Goal: Task Accomplishment & Management: Use online tool/utility

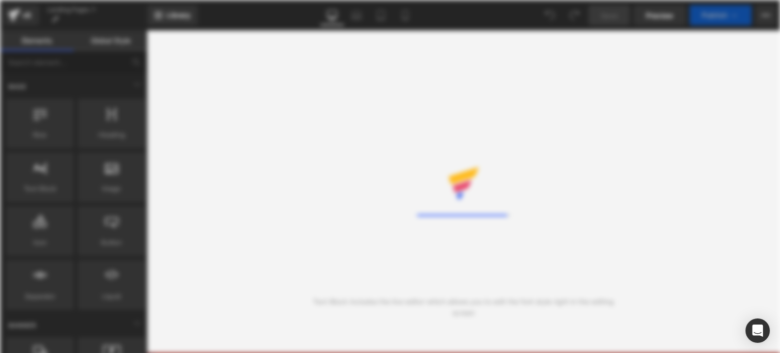
click at [507, 190] on div "Rendering Content" at bounding box center [390, 176] width 780 height 353
click at [532, 108] on div "Rendering Content" at bounding box center [390, 176] width 780 height 353
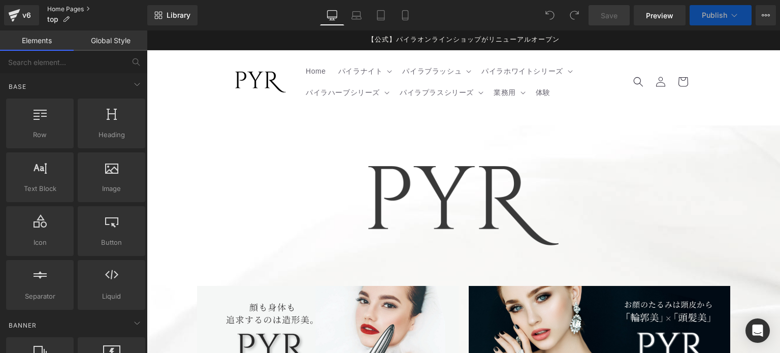
click at [70, 8] on link "Home Pages" at bounding box center [97, 9] width 100 height 8
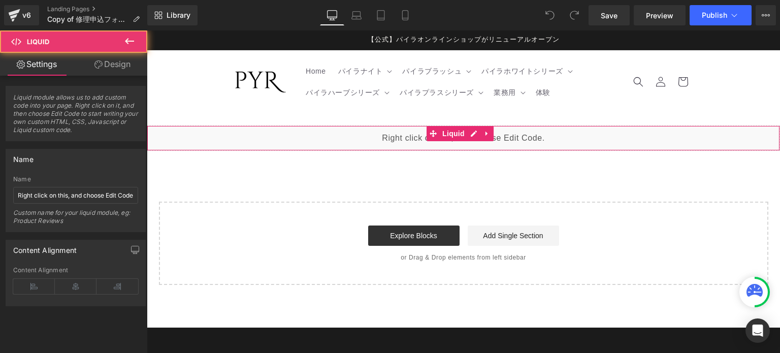
click at [590, 134] on div "Liquid" at bounding box center [464, 137] width 634 height 25
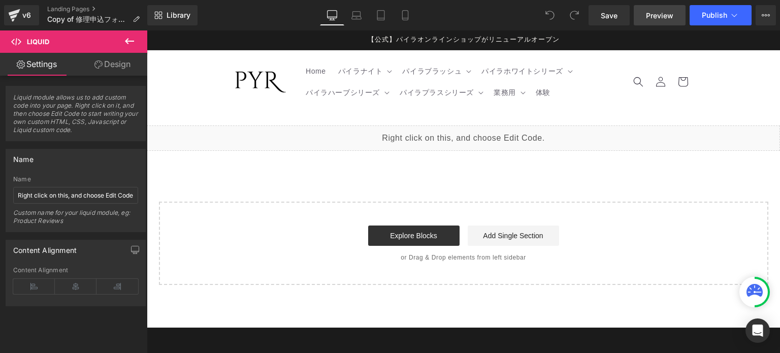
click at [650, 12] on span "Preview" at bounding box center [659, 15] width 27 height 11
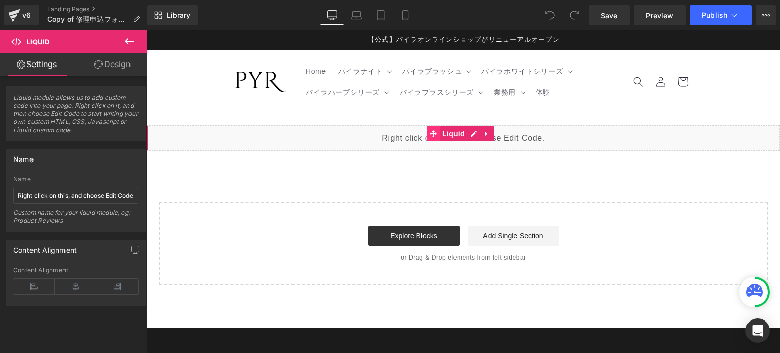
click at [430, 131] on icon at bounding box center [433, 134] width 7 height 8
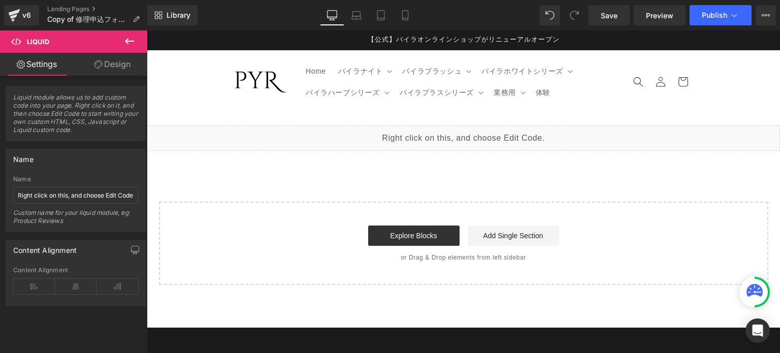
click at [473, 128] on div "Liquid" at bounding box center [464, 137] width 634 height 25
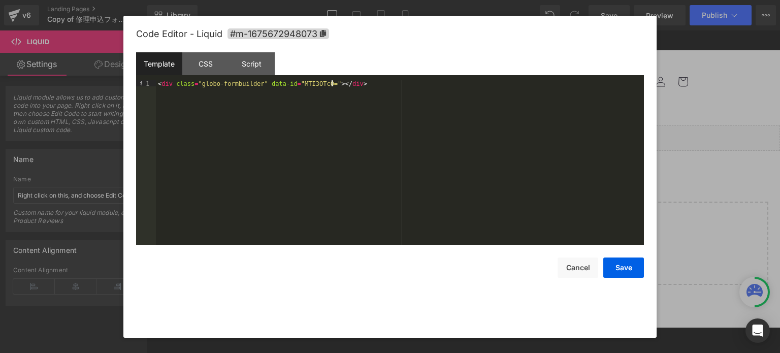
click at [361, 114] on div "< div class = "globo-formbuilder" data-id = "MTI3OTc0=" > </ div >" at bounding box center [400, 168] width 488 height 177
click at [621, 266] on button "Save" at bounding box center [624, 268] width 41 height 20
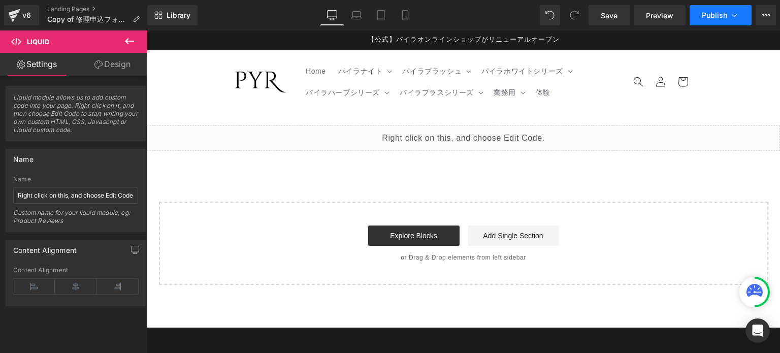
click at [723, 16] on span "Publish" at bounding box center [714, 15] width 25 height 8
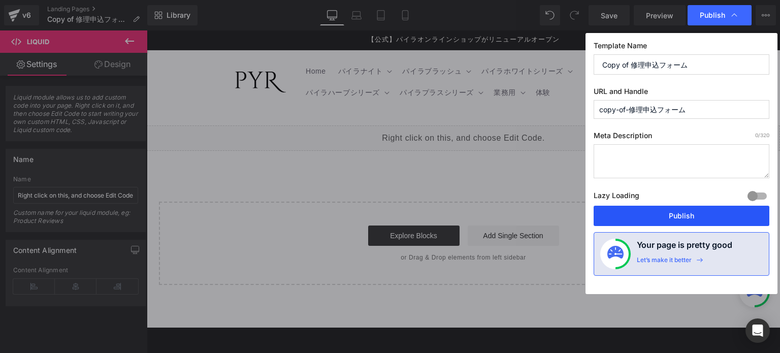
click at [668, 217] on button "Publish" at bounding box center [682, 216] width 176 height 20
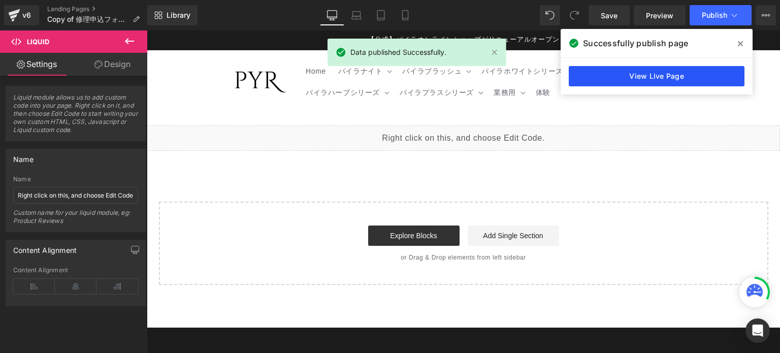
click at [683, 80] on link "View Live Page" at bounding box center [657, 76] width 176 height 20
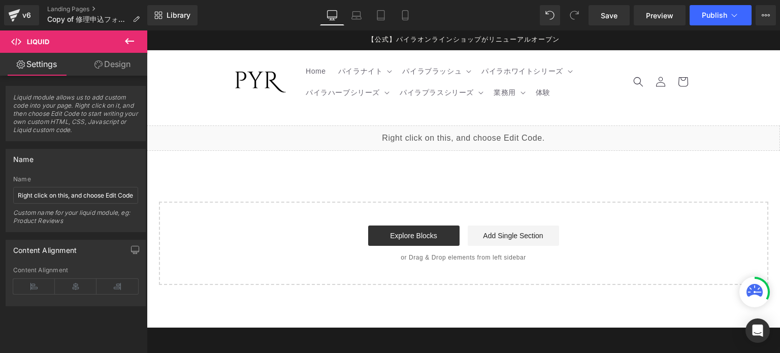
click at [130, 38] on icon at bounding box center [129, 41] width 12 height 12
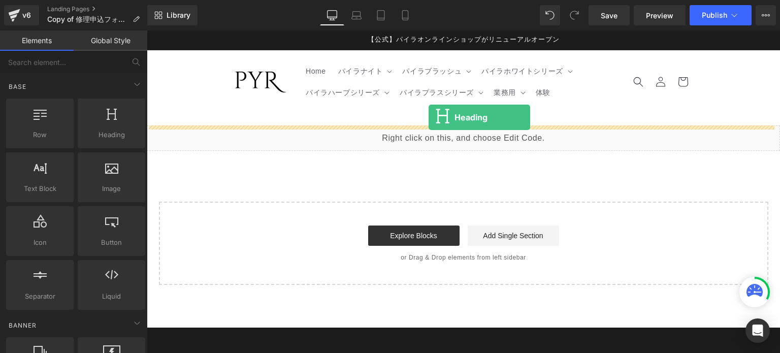
drag, startPoint x: 238, startPoint y: 162, endPoint x: 429, endPoint y: 117, distance: 196.1
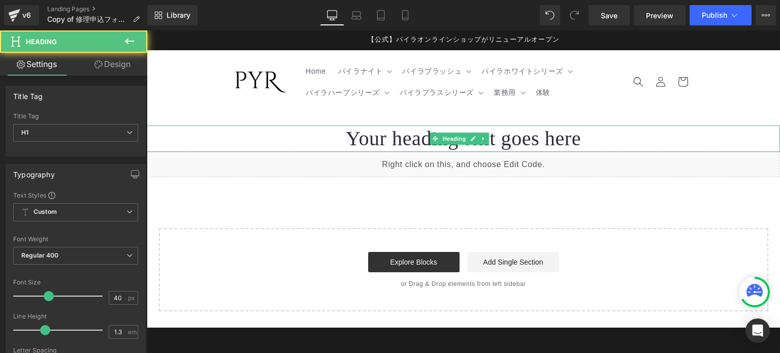
click at [534, 141] on h1 "Your heading text goes here" at bounding box center [464, 138] width 634 height 26
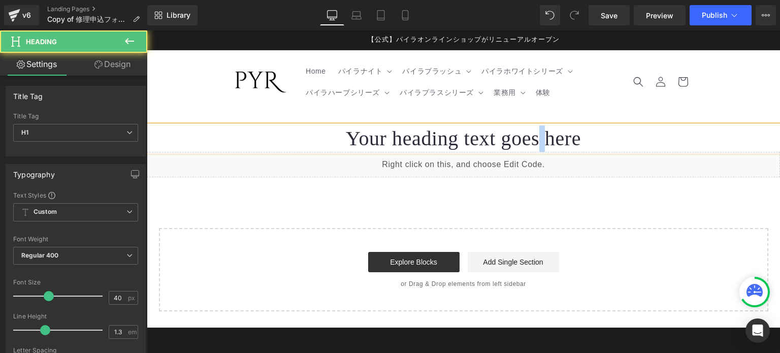
click at [534, 141] on h1 "Your heading text goes here" at bounding box center [464, 138] width 634 height 26
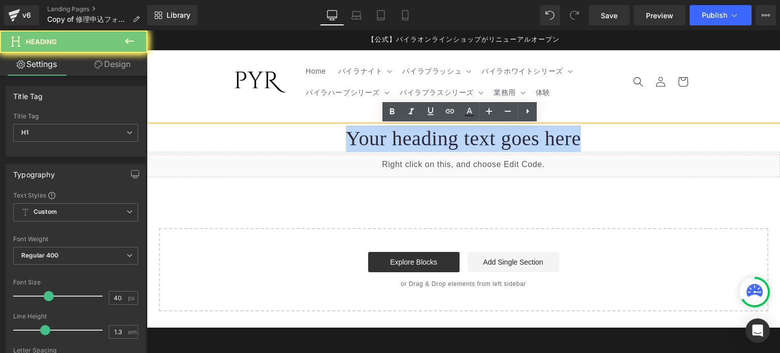
click at [534, 141] on h1 "Your heading text goes here" at bounding box center [464, 138] width 634 height 26
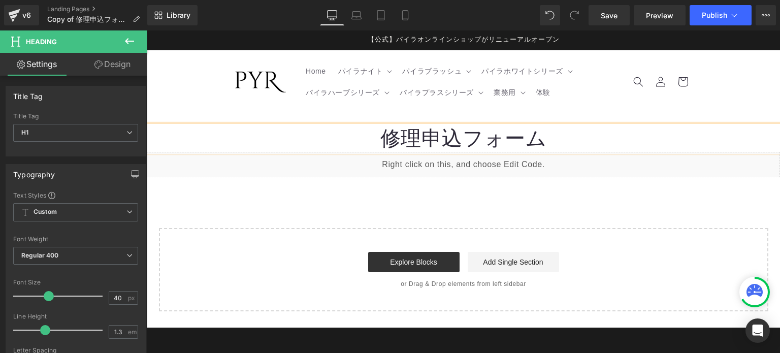
click at [587, 104] on header "Home パイラナイト パイラナイト PYR-KNIGHT（パイラナイト） マルチビューティーゲル" at bounding box center [464, 81] width 508 height 63
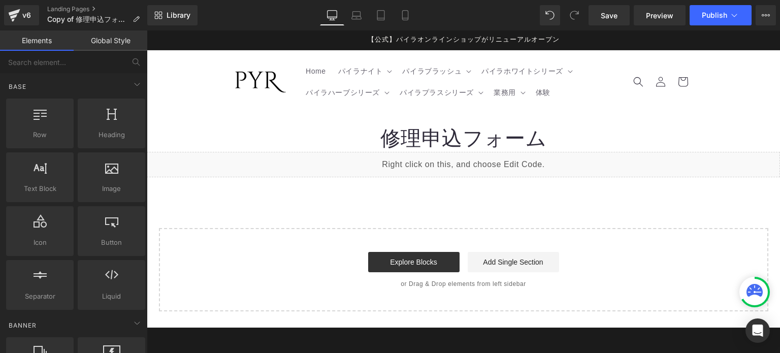
click at [571, 138] on h1 "修理申込フォーム" at bounding box center [464, 138] width 634 height 26
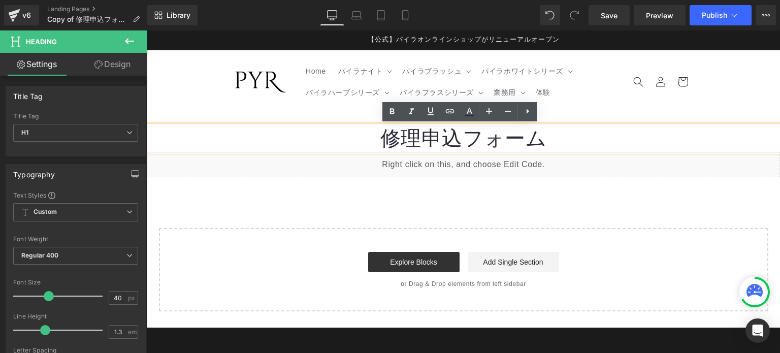
click at [552, 117] on body "コンテンツに進む 【公式】パイラオンラインショップがリニューアルオープン Home パイラナイト パイラナイト PYR-KNIGHT（パイラナイト） マルチビ…" at bounding box center [464, 319] width 634 height 578
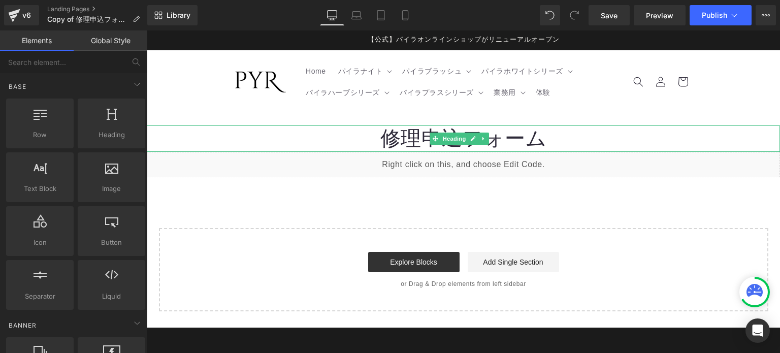
click at [512, 142] on h1 "修理申込フォーム" at bounding box center [464, 138] width 634 height 26
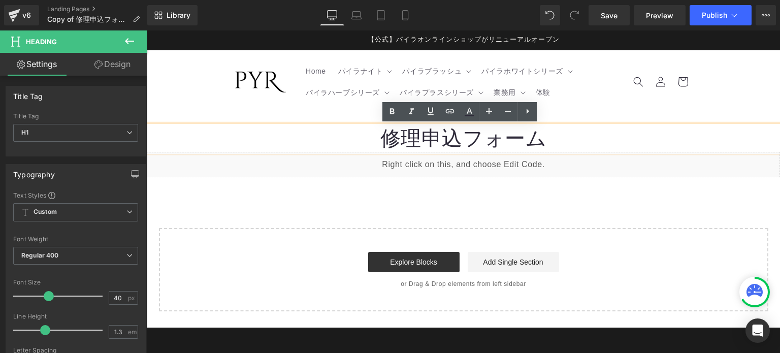
click at [367, 114] on body "コンテンツに進む 【公式】パイラオンラインショップがリニューアルオープン Home パイラナイト パイラナイト PYR-KNIGHT（パイラナイト） マルチビ…" at bounding box center [464, 319] width 634 height 578
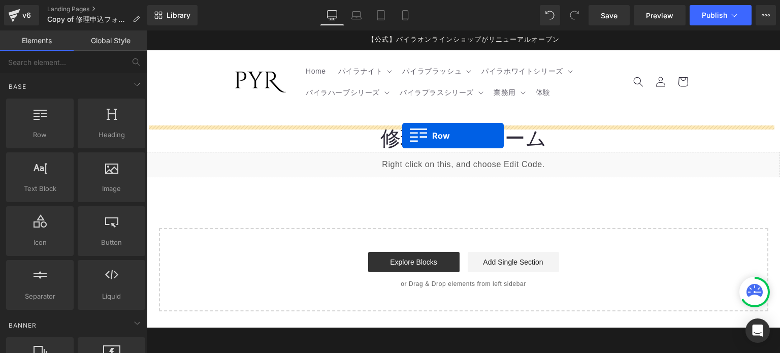
drag, startPoint x: 206, startPoint y: 144, endPoint x: 402, endPoint y: 136, distance: 196.8
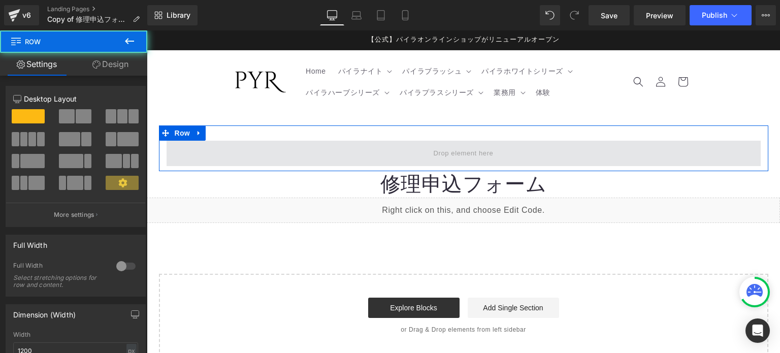
click at [430, 154] on span at bounding box center [463, 153] width 67 height 17
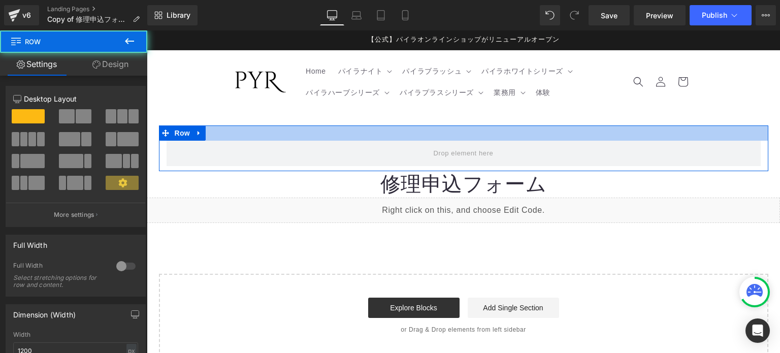
click at [284, 135] on div at bounding box center [464, 132] width 610 height 15
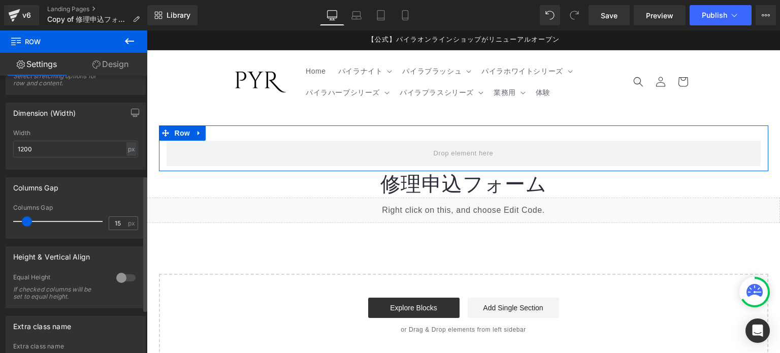
scroll to position [203, 0]
click at [127, 142] on div "px" at bounding box center [132, 148] width 10 height 14
click at [125, 158] on li "%" at bounding box center [131, 163] width 13 height 15
drag, startPoint x: 90, startPoint y: 147, endPoint x: 0, endPoint y: 144, distance: 90.5
click at [0, 144] on div "Dimension (Width) 100% Width 100 % % px" at bounding box center [76, 130] width 152 height 75
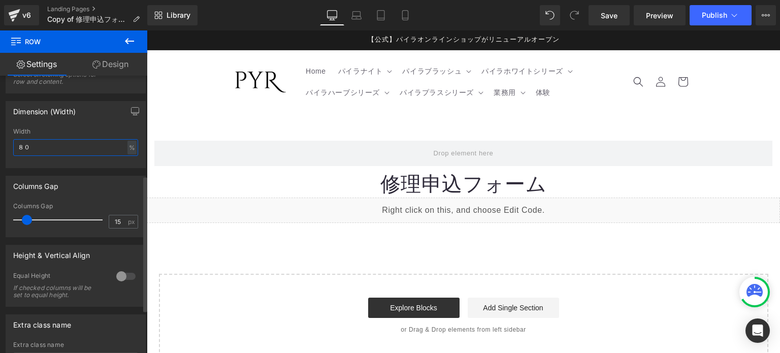
type input "80"
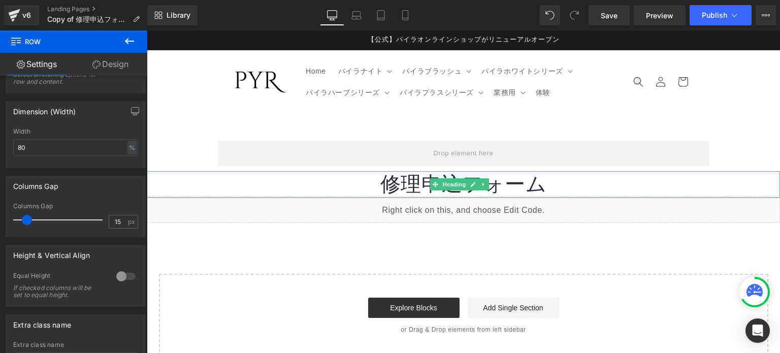
click at [424, 194] on h1 "修理申込フォーム" at bounding box center [464, 184] width 634 height 26
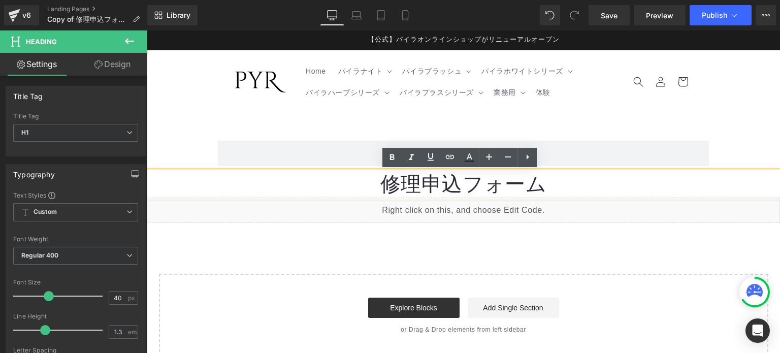
click at [317, 175] on h1 "修理申込フォーム" at bounding box center [464, 184] width 634 height 26
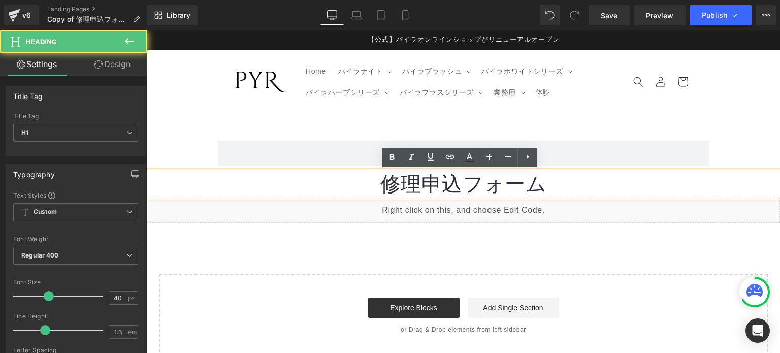
click at [339, 114] on body "コンテンツに進む 【公式】パイラオンラインショップがリニューアルオープン Home パイラナイト パイラナイト PYR-KNIGHT（パイラナイト） マルチビ…" at bounding box center [464, 341] width 634 height 622
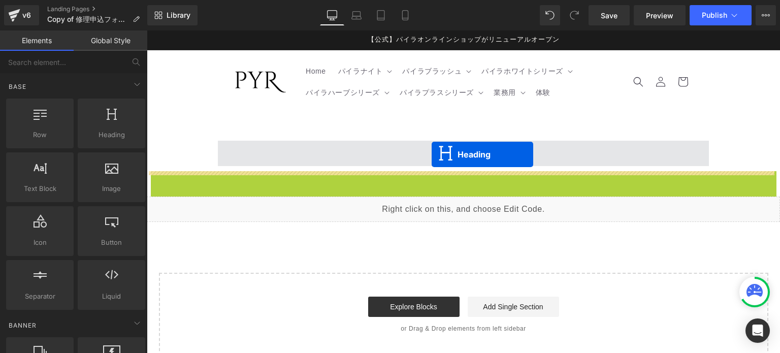
drag, startPoint x: 435, startPoint y: 183, endPoint x: 432, endPoint y: 154, distance: 29.1
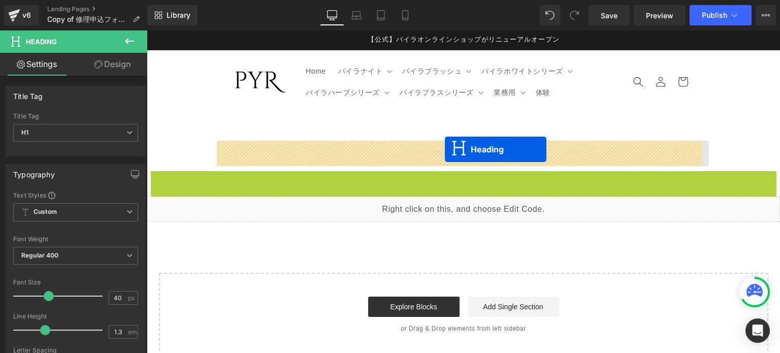
drag, startPoint x: 431, startPoint y: 181, endPoint x: 445, endPoint y: 149, distance: 34.8
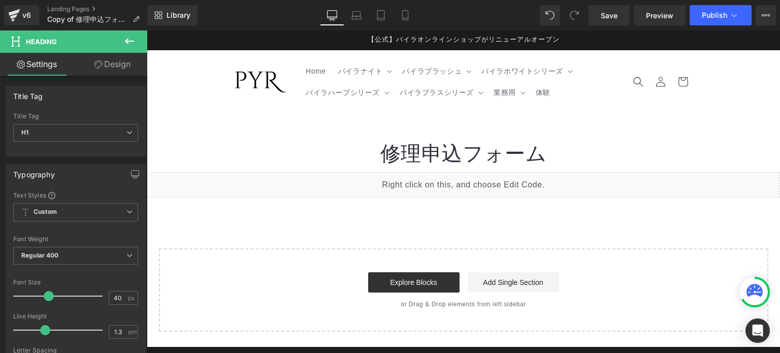
click at [136, 42] on button at bounding box center [130, 41] width 36 height 22
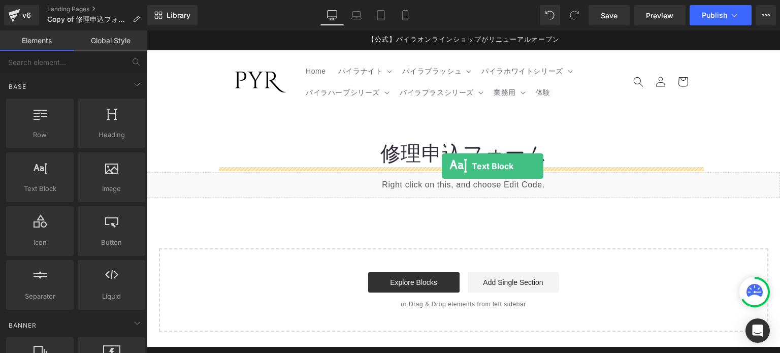
drag, startPoint x: 192, startPoint y: 205, endPoint x: 442, endPoint y: 166, distance: 253.4
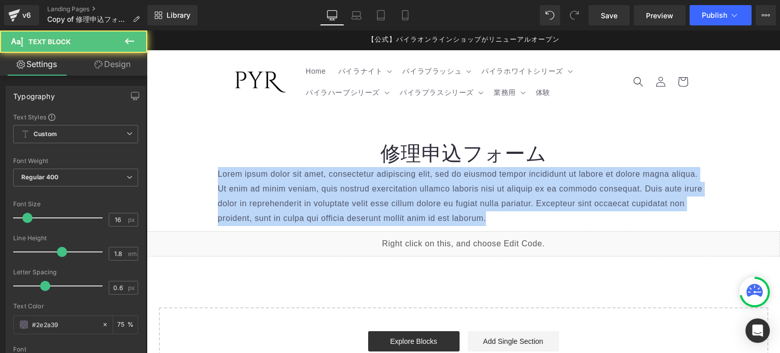
drag, startPoint x: 497, startPoint y: 219, endPoint x: 154, endPoint y: 145, distance: 350.9
click at [154, 145] on div "修理申込フォーム Heading Lorem ipsum dolor sit amet, consectetur adipiscing elit, sed d…" at bounding box center [464, 257] width 634 height 265
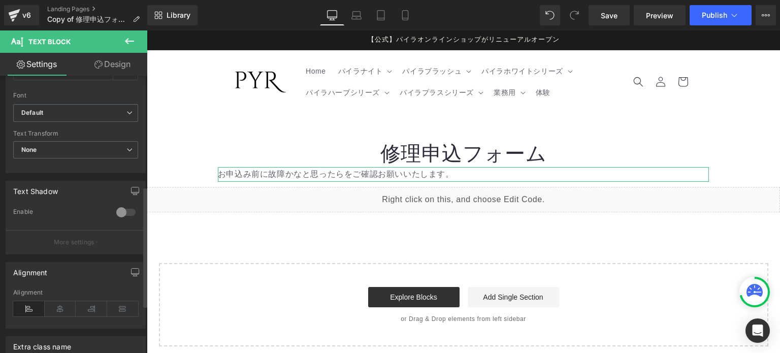
scroll to position [356, 0]
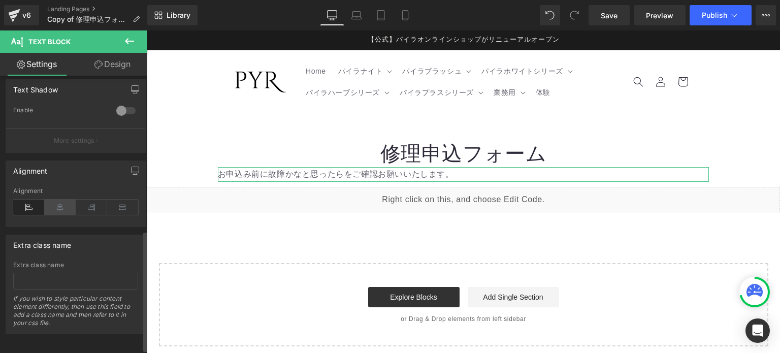
click at [62, 202] on icon at bounding box center [60, 207] width 31 height 15
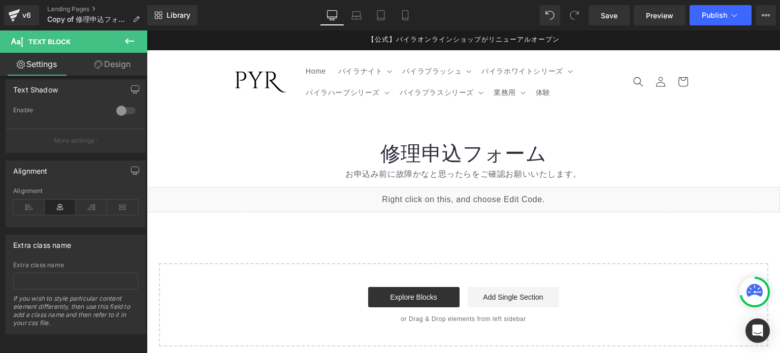
click at [132, 38] on icon at bounding box center [129, 41] width 12 height 12
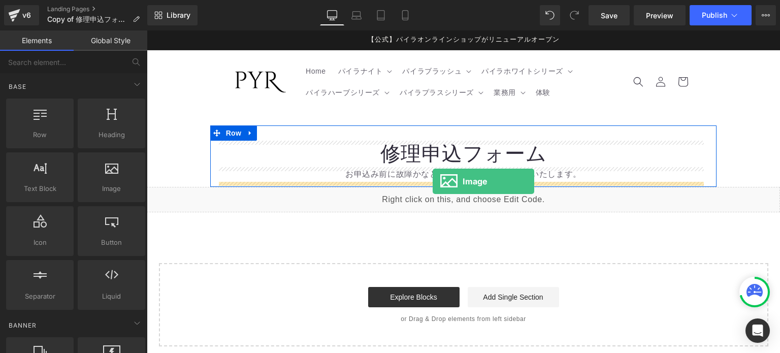
drag, startPoint x: 243, startPoint y: 208, endPoint x: 433, endPoint y: 181, distance: 191.9
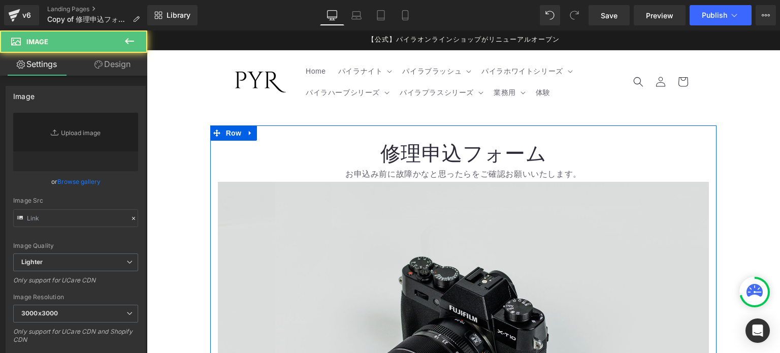
type input "//d1um8515vdn9kb.cloudfront.net/images/parallax.jpg"
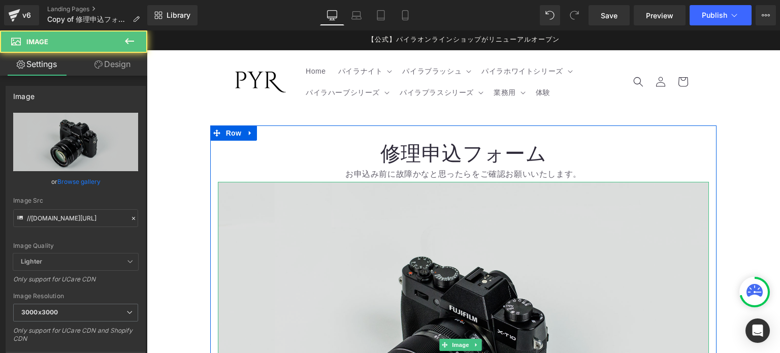
click at [446, 206] on img at bounding box center [464, 345] width 492 height 326
click at [485, 233] on img at bounding box center [464, 345] width 492 height 326
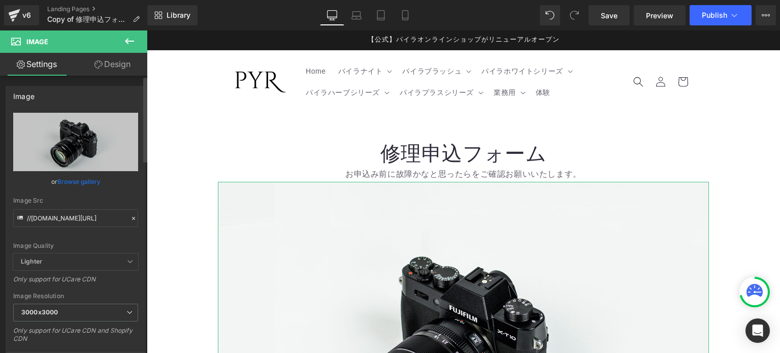
click at [132, 217] on icon at bounding box center [133, 218] width 3 height 3
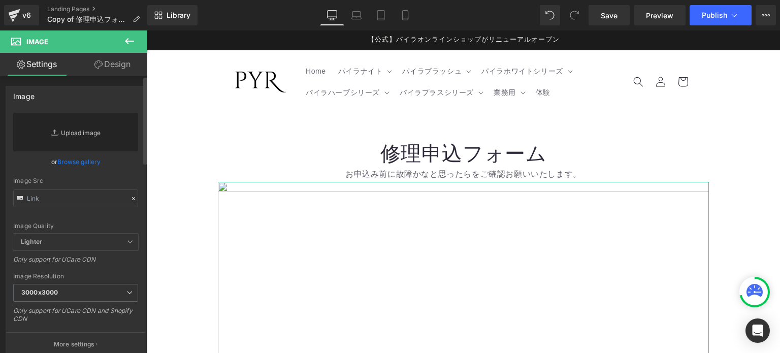
click at [120, 143] on link "Replace Image" at bounding box center [75, 132] width 125 height 39
click at [76, 198] on input "text" at bounding box center [75, 199] width 125 height 18
paste input "https://cdn.shopify.com/s/files/1/0629/9536/6111/files/maintenance_3000x3000.jp…"
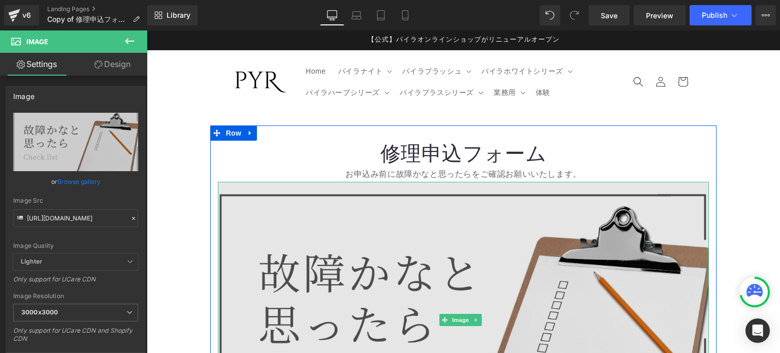
scroll to position [0, 0]
click at [363, 225] on img at bounding box center [464, 320] width 492 height 276
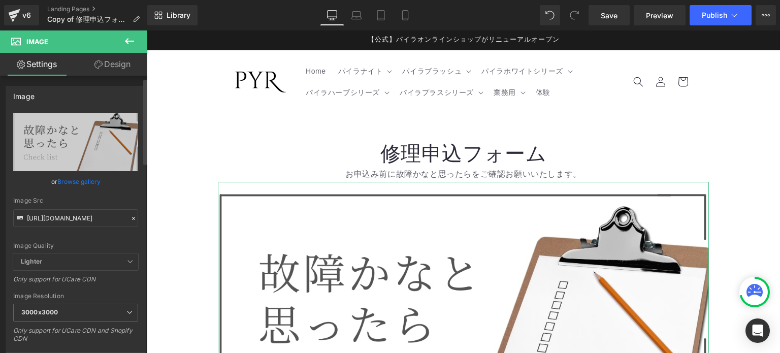
scroll to position [152, 0]
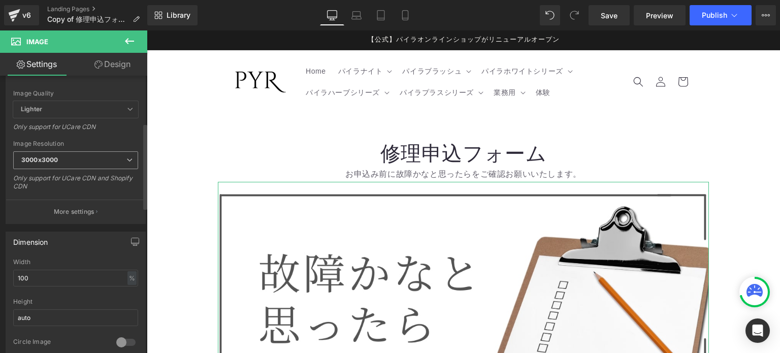
click at [76, 164] on span "3000x3000" at bounding box center [75, 160] width 125 height 18
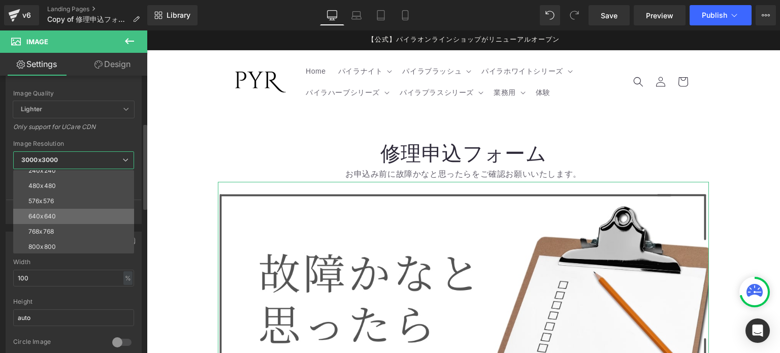
scroll to position [0, 0]
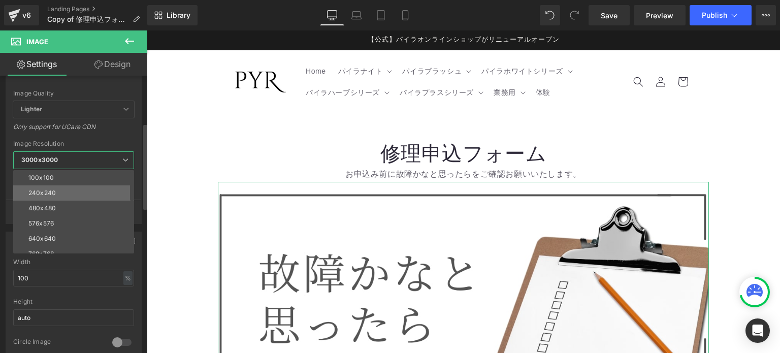
click at [56, 193] on li "240x240" at bounding box center [75, 192] width 125 height 15
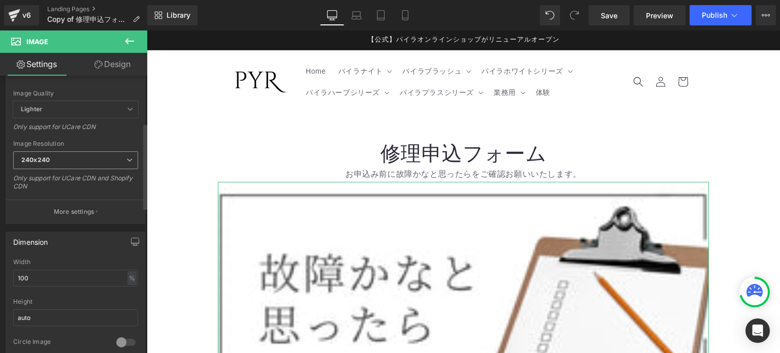
click at [75, 163] on span "240x240" at bounding box center [75, 160] width 125 height 18
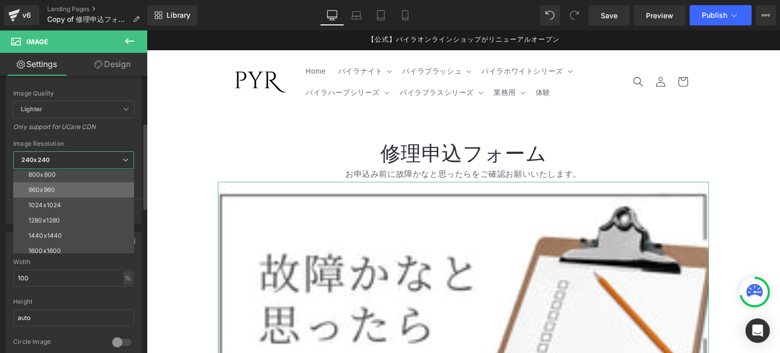
scroll to position [102, 0]
type input "https://cdn.shopify.com/s/files/1/0629/9536/6111/files/maintenance_3000x3000.jp…"
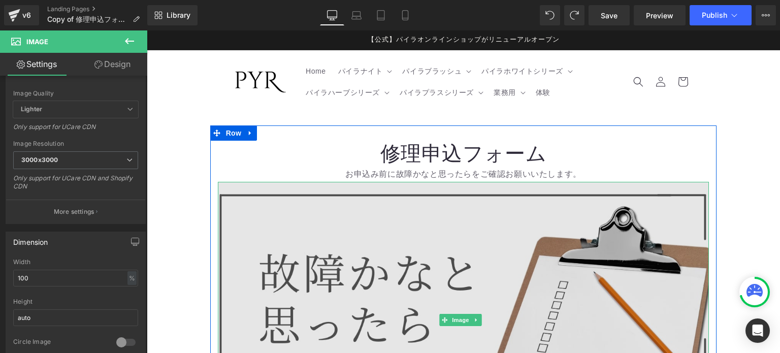
click at [383, 241] on img at bounding box center [464, 320] width 492 height 276
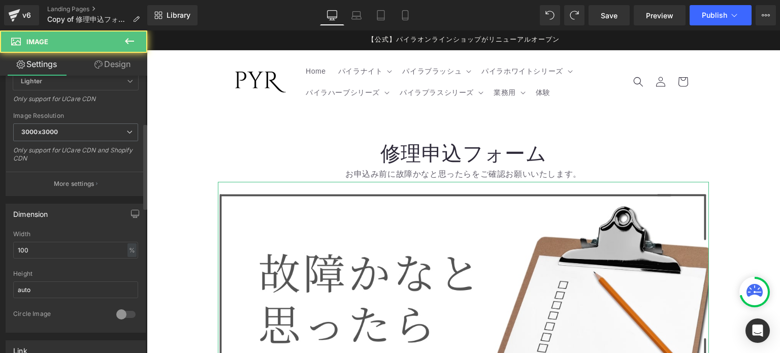
scroll to position [203, 0]
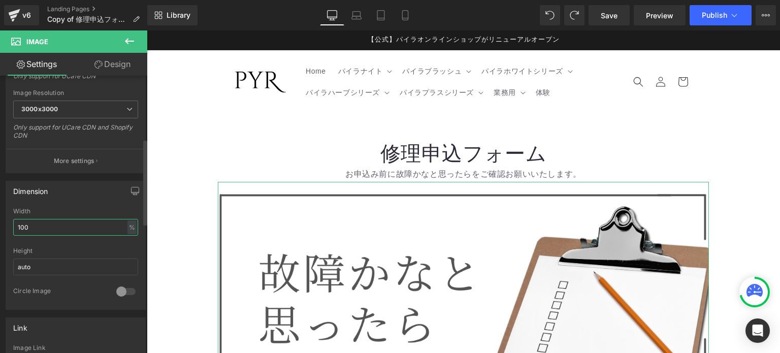
drag, startPoint x: 66, startPoint y: 225, endPoint x: 0, endPoint y: 223, distance: 66.1
click at [0, 223] on div "Dimension 100% Width 100 % % px auto Height auto 0 Circle Image" at bounding box center [76, 241] width 152 height 137
type input "30"
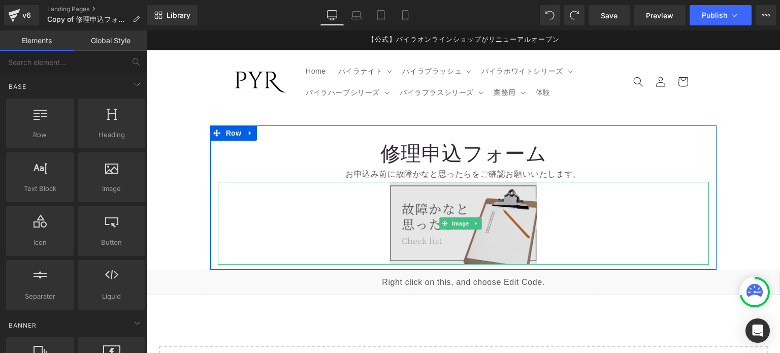
click at [509, 210] on img at bounding box center [463, 223] width 147 height 83
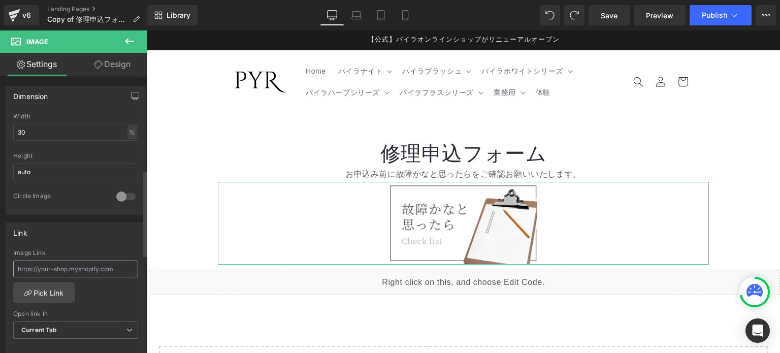
scroll to position [305, 0]
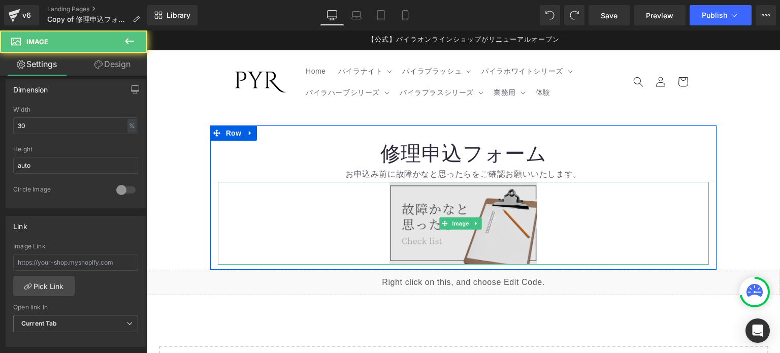
click at [438, 234] on img at bounding box center [463, 223] width 147 height 83
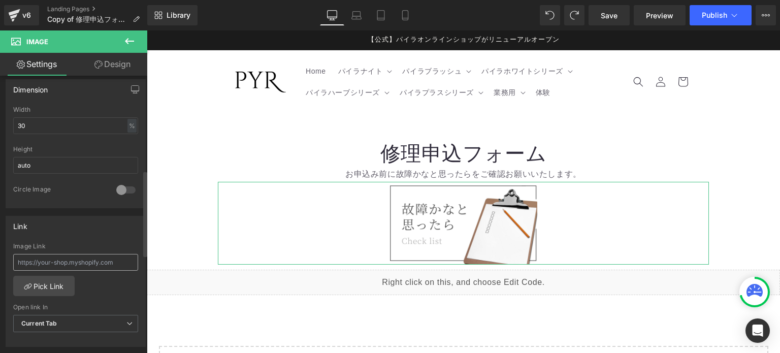
click at [84, 256] on input "text" at bounding box center [75, 262] width 125 height 17
type input "https://pyr.links-links.jp/pages/faqkoshou"
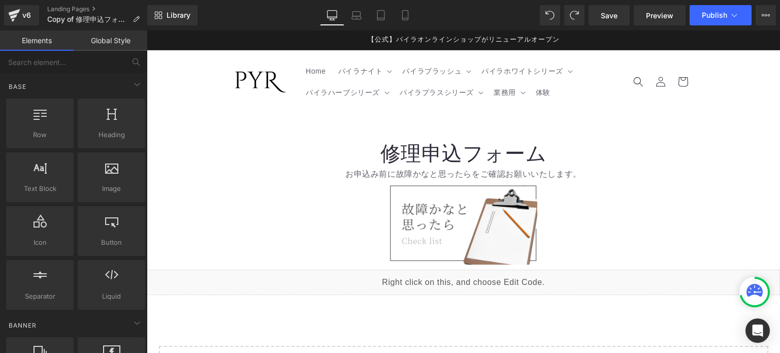
scroll to position [0, 0]
click at [583, 100] on ul "Home パイラナイト PYR-KNIGHT（パイラナイト） マルチビューティーゲル マルチビューティーゲル（200g） マルチビューティーゲル（500g） …" at bounding box center [459, 81] width 318 height 43
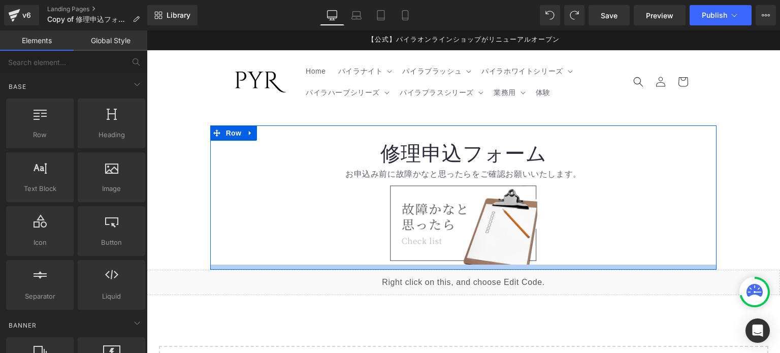
click at [661, 264] on div "修理申込フォーム Heading お申込み前に故障かなと思ったらをご確認お願いいたします。 Text Block Image Row" at bounding box center [463, 197] width 507 height 144
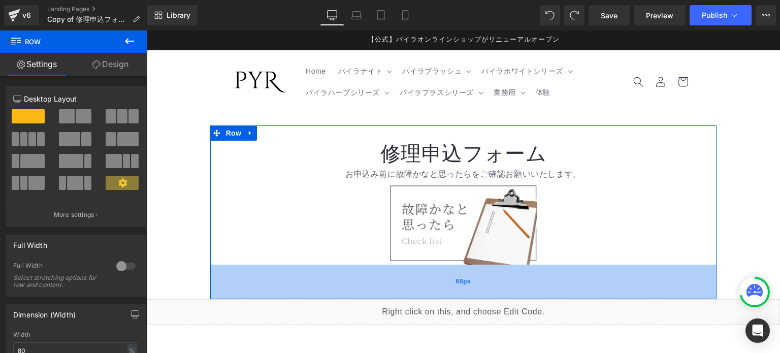
drag, startPoint x: 543, startPoint y: 265, endPoint x: 540, endPoint y: 294, distance: 29.6
click at [540, 294] on div "68px" at bounding box center [463, 282] width 507 height 35
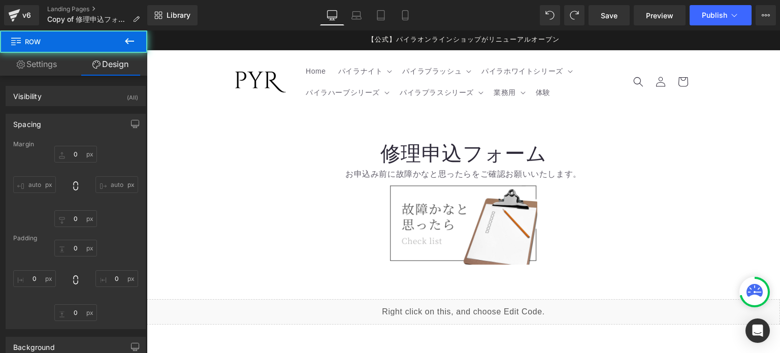
type input "0"
type input "30"
type input "0"
type input "68"
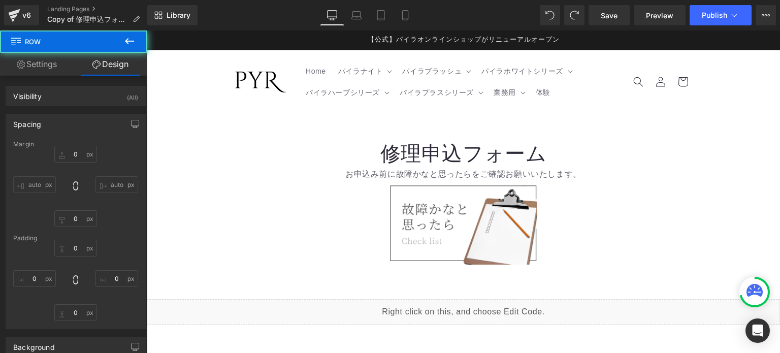
type input "0"
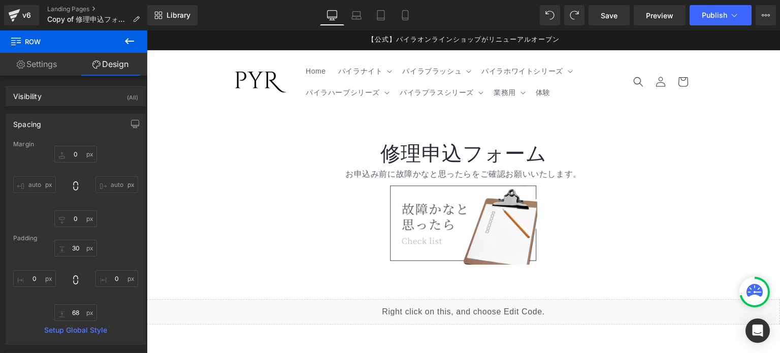
click at [122, 42] on button at bounding box center [130, 41] width 36 height 22
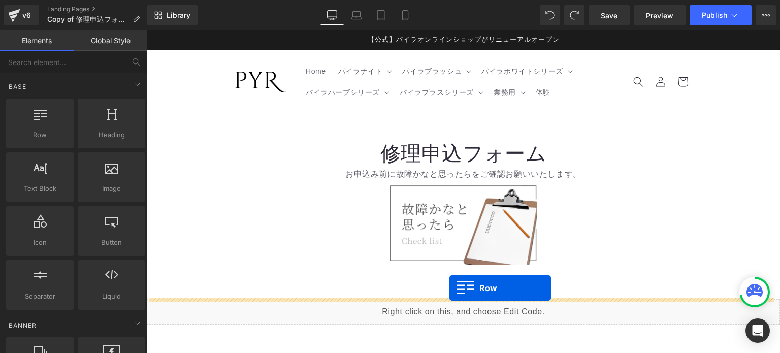
drag, startPoint x: 187, startPoint y: 148, endPoint x: 450, endPoint y: 288, distance: 297.7
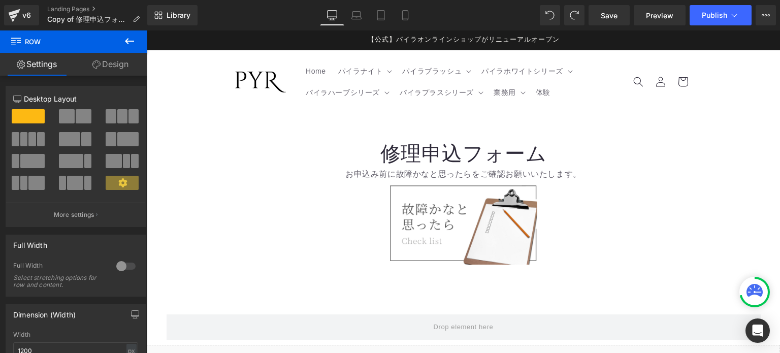
click at [402, 314] on div "Rendering Content" at bounding box center [390, 312] width 62 height 11
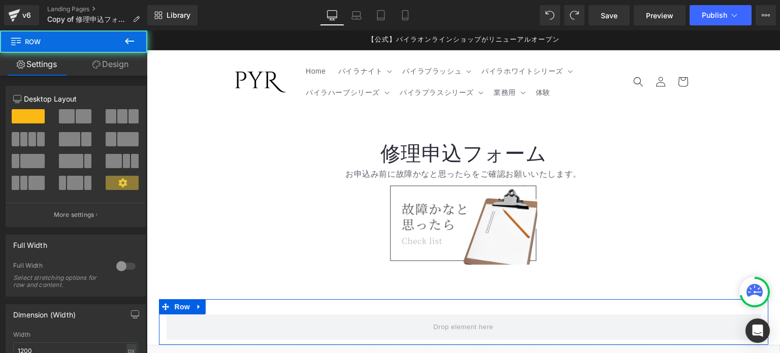
click at [405, 304] on div "Row" at bounding box center [464, 322] width 610 height 46
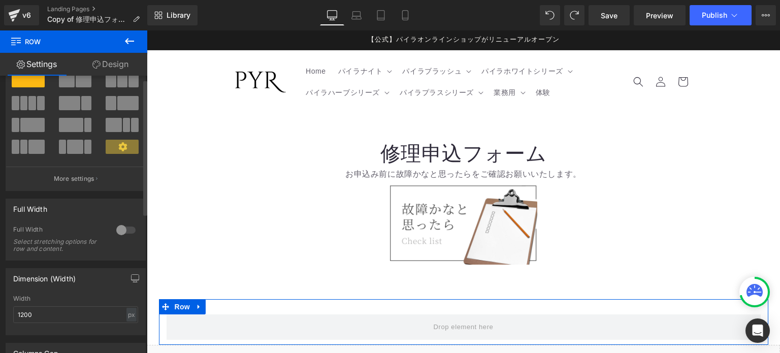
scroll to position [152, 0]
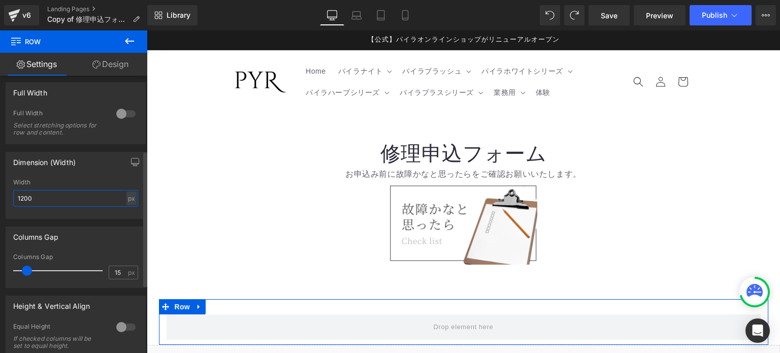
click at [74, 199] on input "1200" at bounding box center [75, 198] width 125 height 17
click at [129, 199] on div "px" at bounding box center [132, 199] width 10 height 14
click at [125, 215] on li "%" at bounding box center [131, 214] width 13 height 15
drag, startPoint x: 102, startPoint y: 197, endPoint x: 0, endPoint y: 193, distance: 101.7
click at [0, 193] on div "Dimension (Width) 100% Width 100 % % px" at bounding box center [76, 181] width 152 height 75
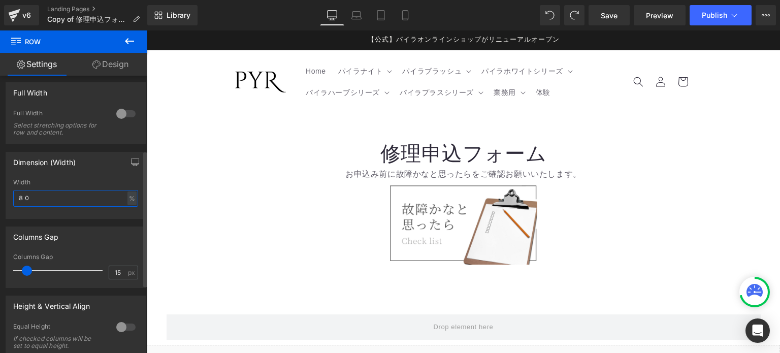
type input "80"
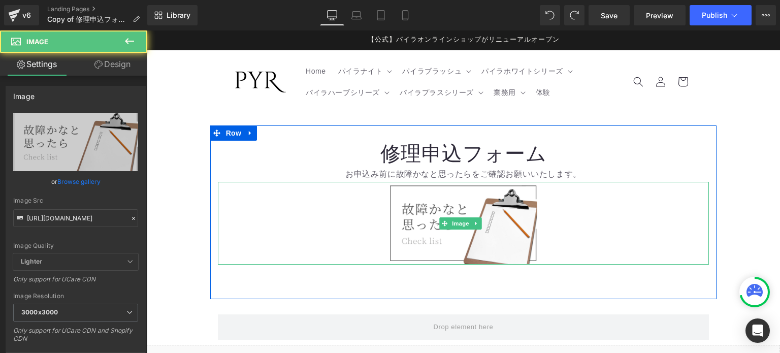
click at [608, 235] on link at bounding box center [464, 223] width 492 height 83
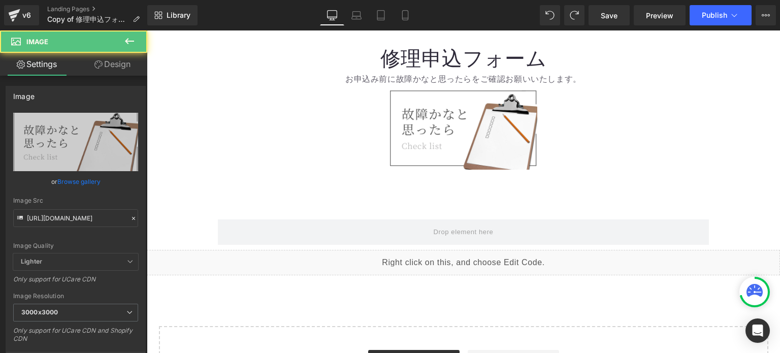
scroll to position [102, 0]
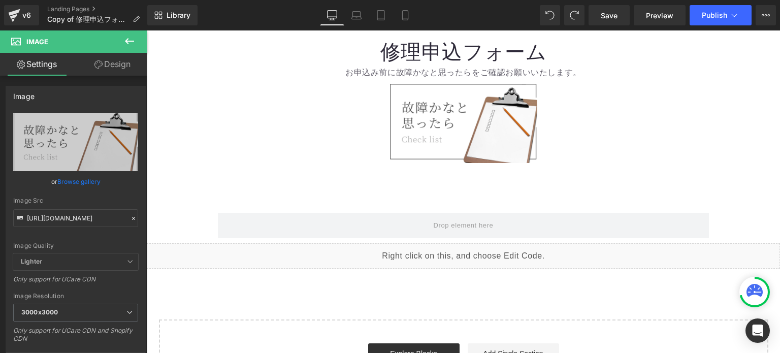
click at [601, 266] on div "Liquid" at bounding box center [464, 255] width 634 height 25
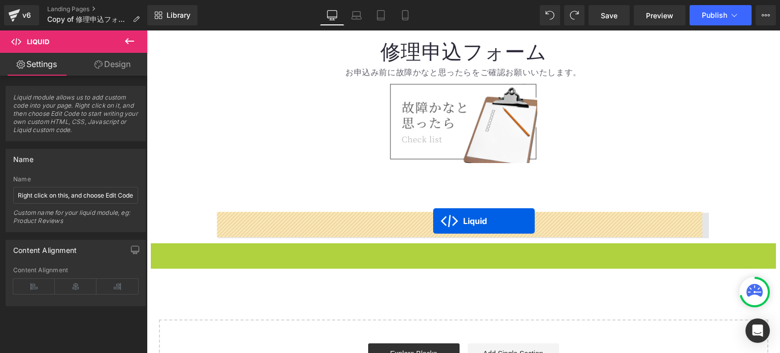
drag, startPoint x: 432, startPoint y: 245, endPoint x: 433, endPoint y: 221, distance: 24.4
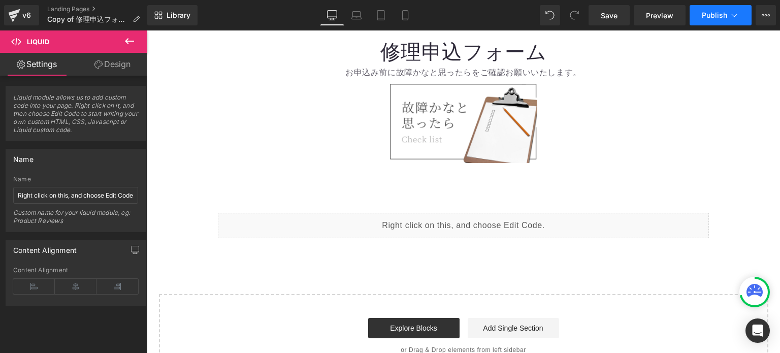
click at [710, 12] on span "Publish" at bounding box center [714, 15] width 25 height 8
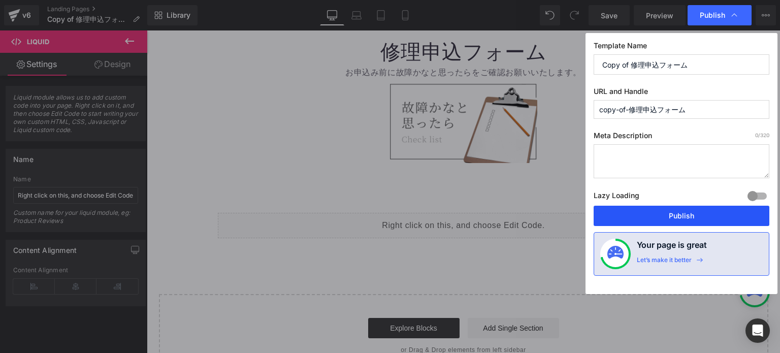
click at [660, 208] on button "Publish" at bounding box center [682, 216] width 176 height 20
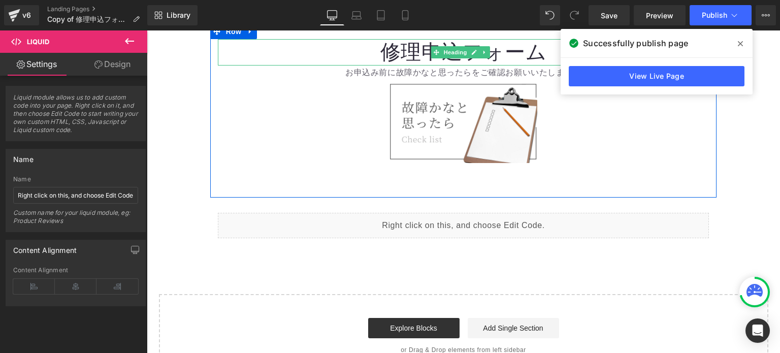
click at [510, 54] on h1 "修理申込フォーム" at bounding box center [464, 52] width 492 height 26
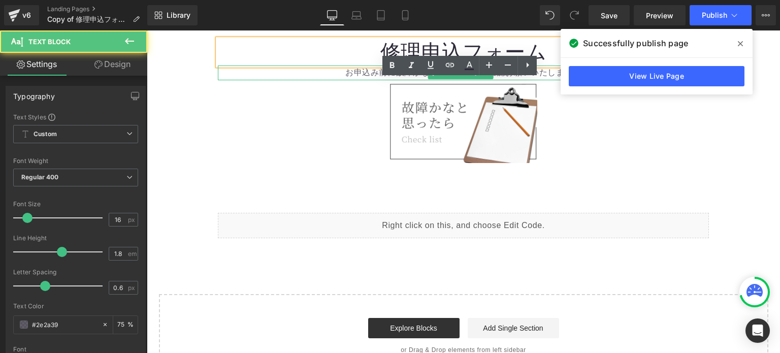
click at [543, 72] on p "お申込み前に故障かなと思ったらをご確認お願いいたします。" at bounding box center [464, 73] width 492 height 15
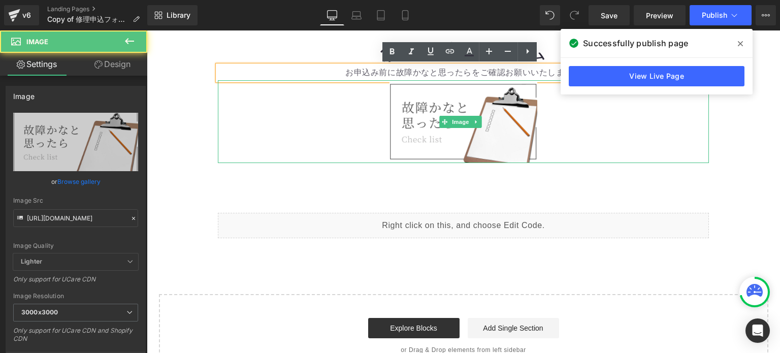
click at [546, 87] on link at bounding box center [464, 121] width 492 height 83
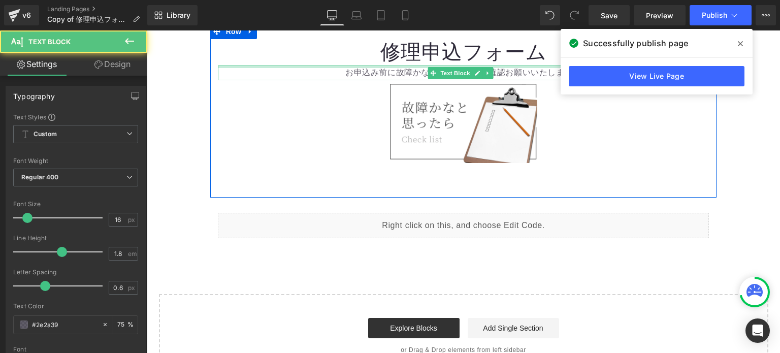
click at [538, 66] on div "お申込み前に故障かなと思ったらをご確認お願いいたします。 Text Block" at bounding box center [464, 73] width 492 height 15
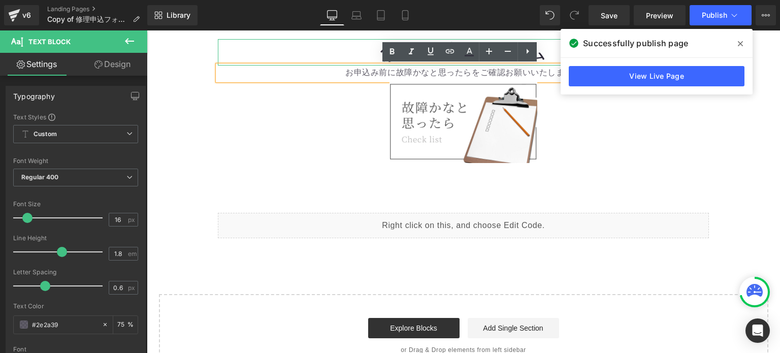
drag, startPoint x: 541, startPoint y: 57, endPoint x: 541, endPoint y: 62, distance: 5.1
click at [541, 59] on h1 "修理申込フォーム" at bounding box center [464, 52] width 492 height 26
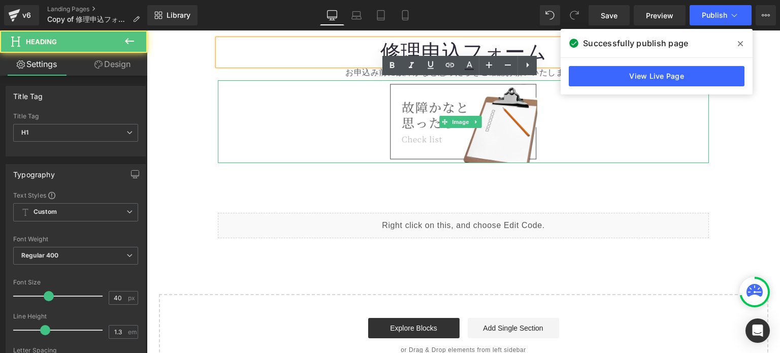
click at [560, 115] on link at bounding box center [464, 121] width 492 height 83
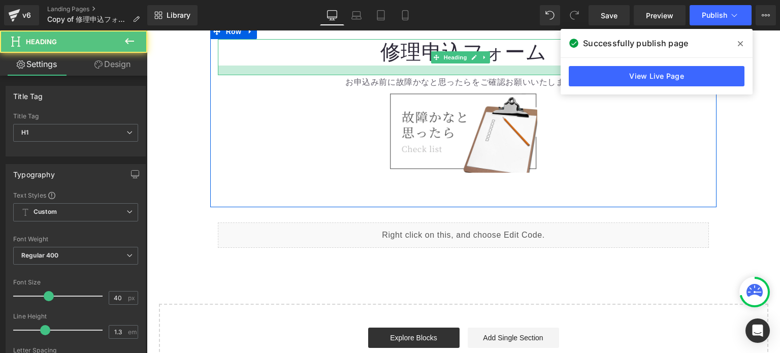
drag, startPoint x: 541, startPoint y: 65, endPoint x: 543, endPoint y: 74, distance: 9.8
click at [543, 74] on div at bounding box center [464, 71] width 492 height 10
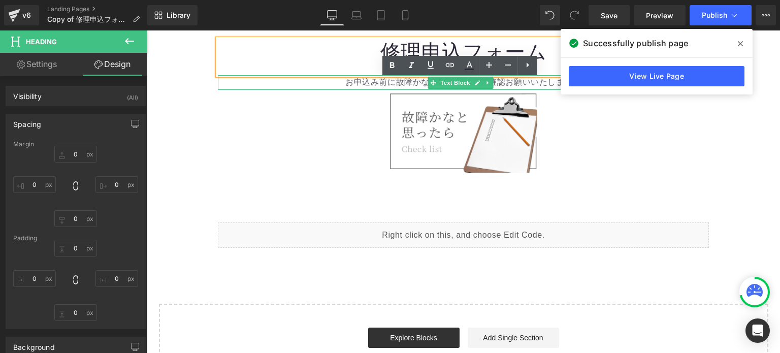
type input "0"
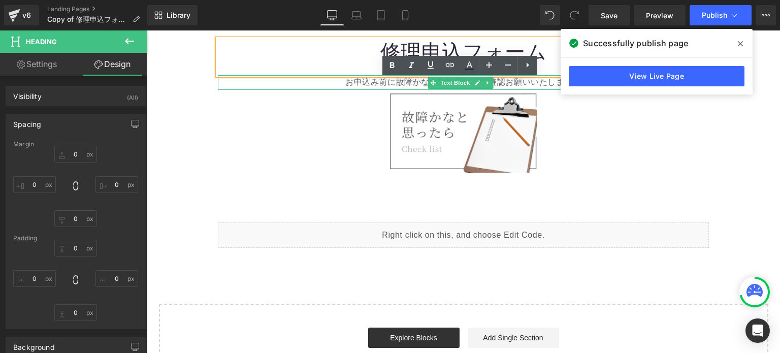
type input "0"
type input "19"
type input "0"
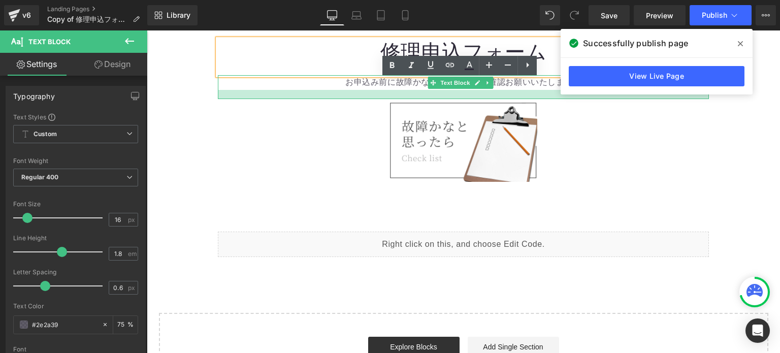
drag, startPoint x: 544, startPoint y: 89, endPoint x: 544, endPoint y: 98, distance: 9.1
click at [544, 98] on div at bounding box center [464, 94] width 492 height 9
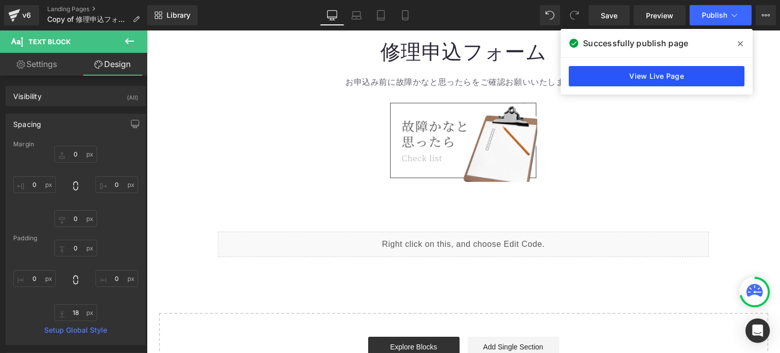
click at [624, 71] on link "View Live Page" at bounding box center [657, 76] width 176 height 20
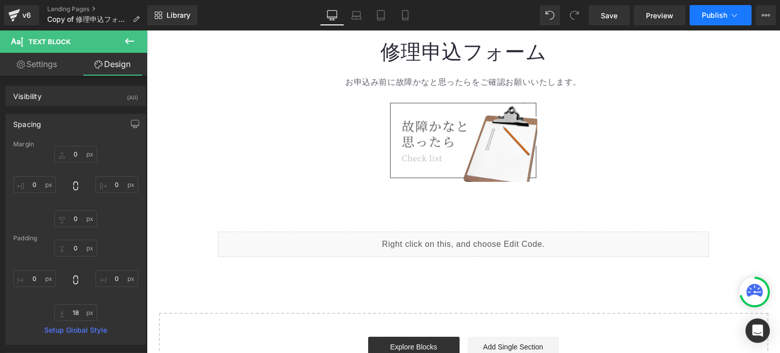
click at [709, 19] on span "Publish" at bounding box center [714, 15] width 25 height 8
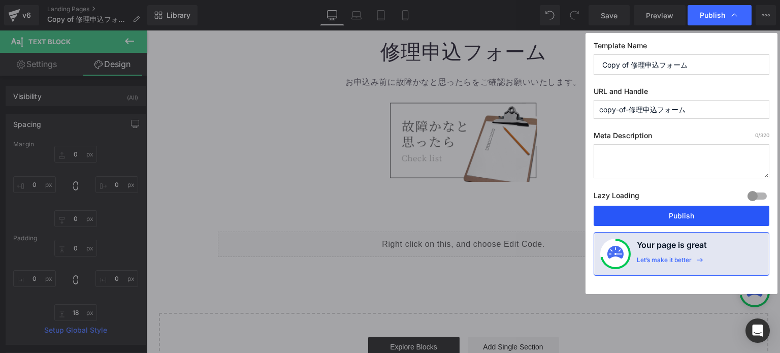
click at [688, 217] on button "Publish" at bounding box center [682, 216] width 176 height 20
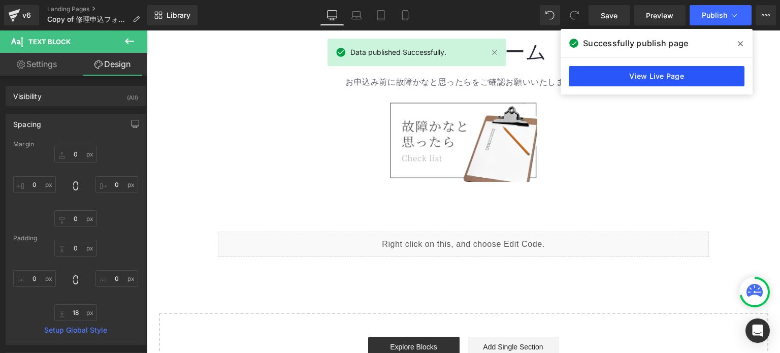
click at [643, 76] on link "View Live Page" at bounding box center [657, 76] width 176 height 20
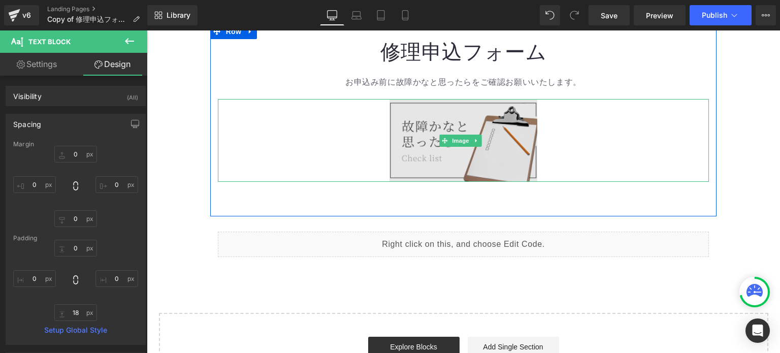
click at [451, 134] on img at bounding box center [463, 140] width 147 height 83
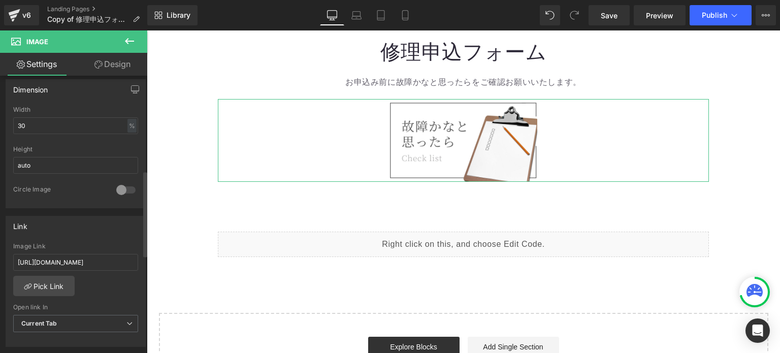
scroll to position [406, 0]
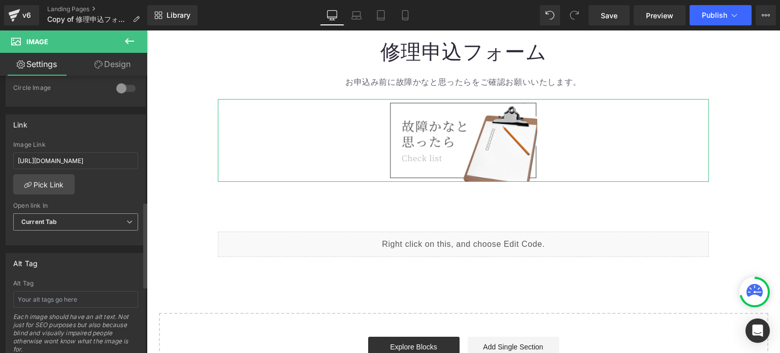
click at [85, 220] on span "Current Tab" at bounding box center [75, 222] width 125 height 18
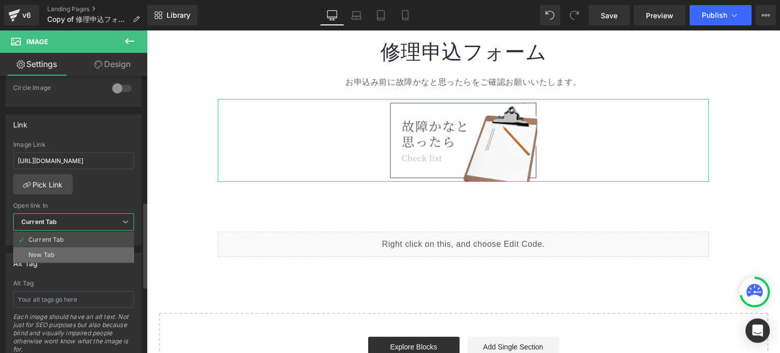
click at [75, 247] on li "New Tab" at bounding box center [73, 254] width 121 height 15
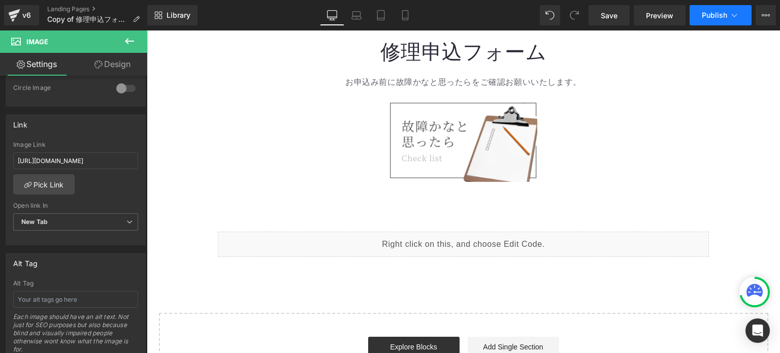
click at [719, 12] on span "Publish" at bounding box center [714, 15] width 25 height 8
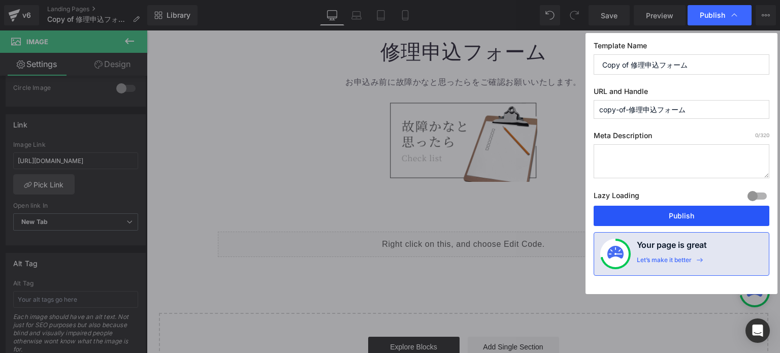
click at [674, 218] on button "Publish" at bounding box center [682, 216] width 176 height 20
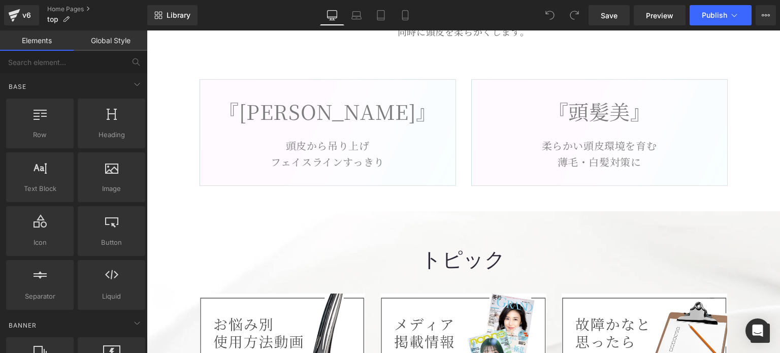
scroll to position [5097, 0]
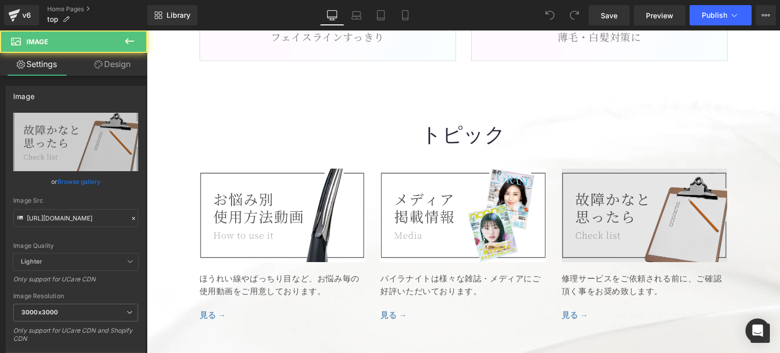
click at [683, 169] on img at bounding box center [645, 215] width 166 height 93
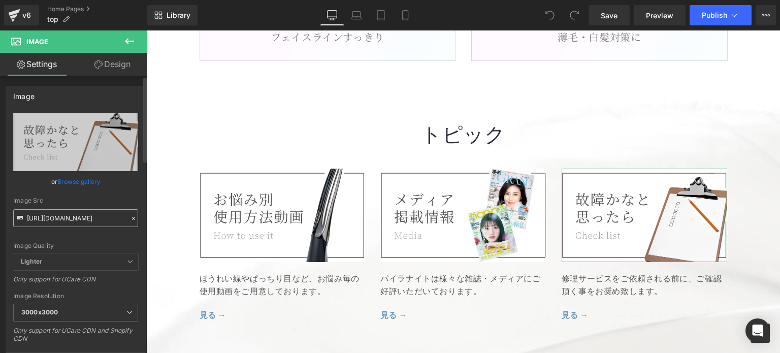
click at [88, 223] on input "https://cdn.shopify.com/s/files/1/0629/9536/6111/files/maintenance_3000x3000.jp…" at bounding box center [75, 218] width 125 height 18
click at [58, 13] on p "top" at bounding box center [58, 19] width 30 height 12
click at [60, 5] on link "Home Pages" at bounding box center [97, 9] width 100 height 8
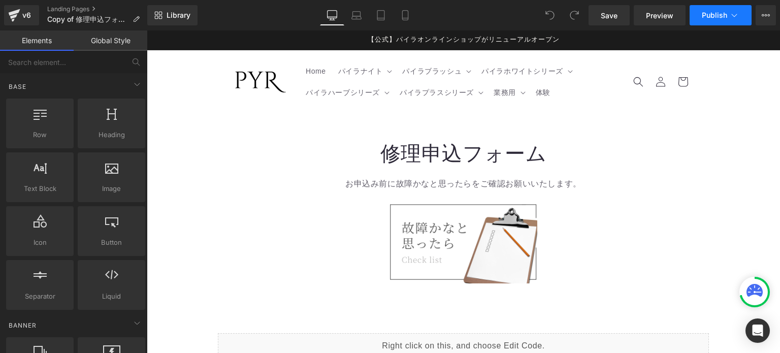
click at [733, 16] on icon at bounding box center [735, 15] width 10 height 10
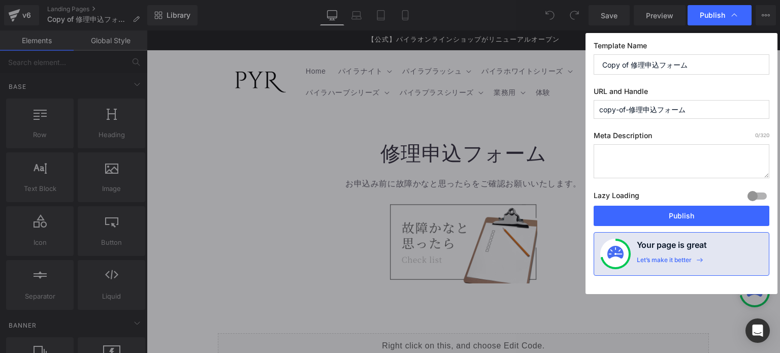
drag, startPoint x: 630, startPoint y: 62, endPoint x: 426, endPoint y: 62, distance: 203.7
click at [427, 62] on div "Publish Template Name Copy of 修理申込フォーム URL and Handle copy-of-修理申込フォーム Meta Des…" at bounding box center [390, 176] width 780 height 353
type input "修理申込フォーム"
drag, startPoint x: 695, startPoint y: 111, endPoint x: 628, endPoint y: 111, distance: 67.1
click at [628, 111] on input "copy-of-修理申込フォーム" at bounding box center [682, 109] width 176 height 19
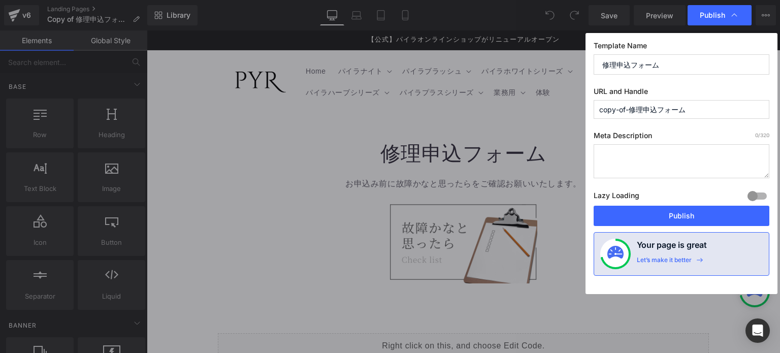
click at [702, 108] on input "copy-of-修理申込フォーム" at bounding box center [682, 109] width 176 height 19
drag, startPoint x: 702, startPoint y: 107, endPoint x: 561, endPoint y: 97, distance: 141.6
click at [561, 97] on div "Publish Template Name 修理申込フォーム URL and Handle copy-of-修理申込フォーム Meta Description…" at bounding box center [390, 176] width 780 height 353
paste input "Repair application form"
click at [622, 108] on input "repair-application-form" at bounding box center [682, 109] width 176 height 19
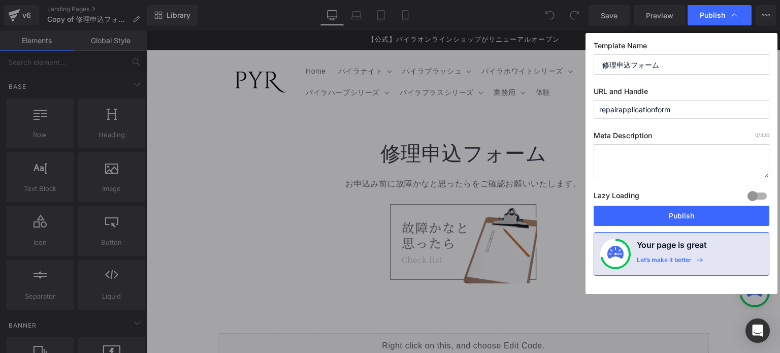
type input "repairapplicationform"
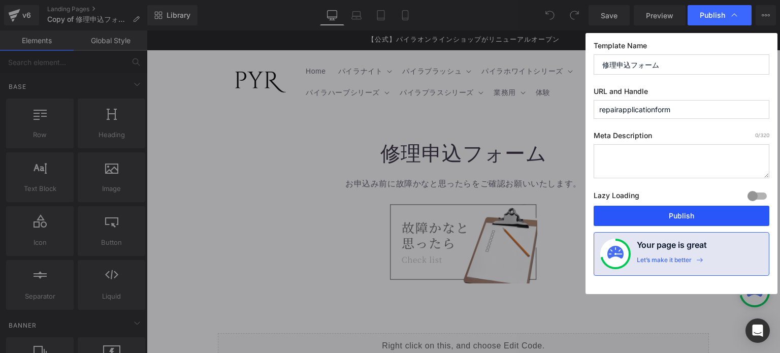
click at [665, 211] on button "Publish" at bounding box center [682, 216] width 176 height 20
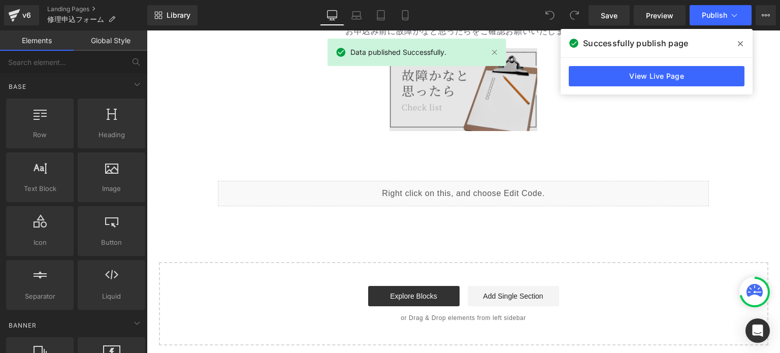
scroll to position [203, 0]
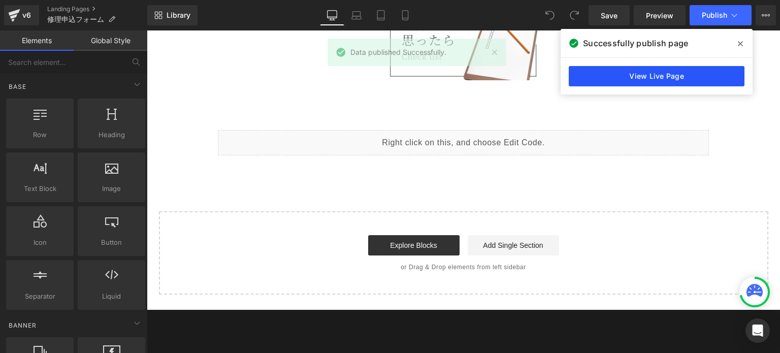
click at [632, 82] on link "View Live Page" at bounding box center [657, 76] width 176 height 20
